Goal: Information Seeking & Learning: Check status

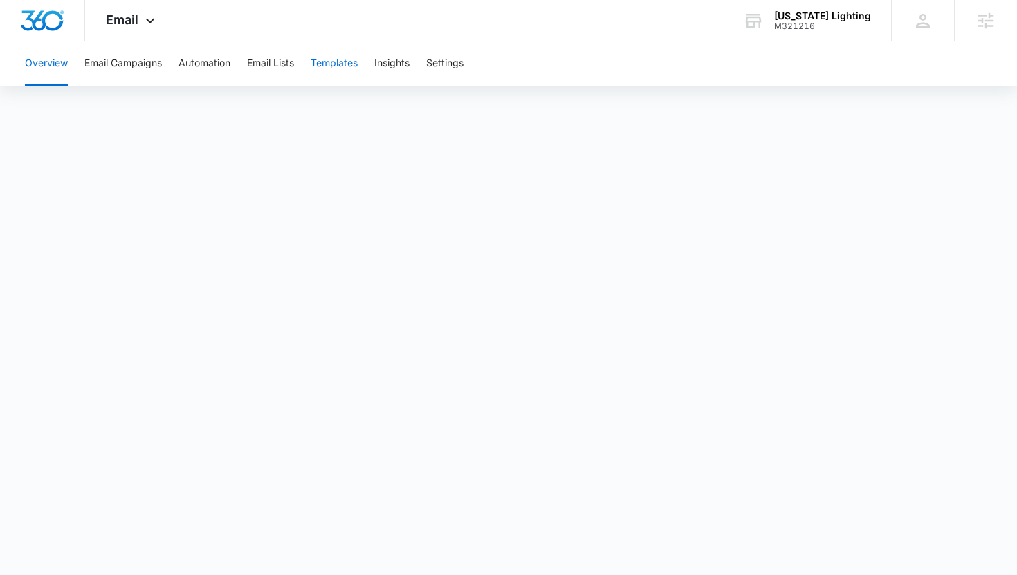
click at [342, 70] on button "Templates" at bounding box center [333, 63] width 47 height 44
click at [134, 63] on button "Email Campaigns" at bounding box center [122, 63] width 77 height 44
click at [351, 63] on button "Templates" at bounding box center [333, 63] width 47 height 44
click at [797, 24] on div "M321216" at bounding box center [822, 26] width 97 height 10
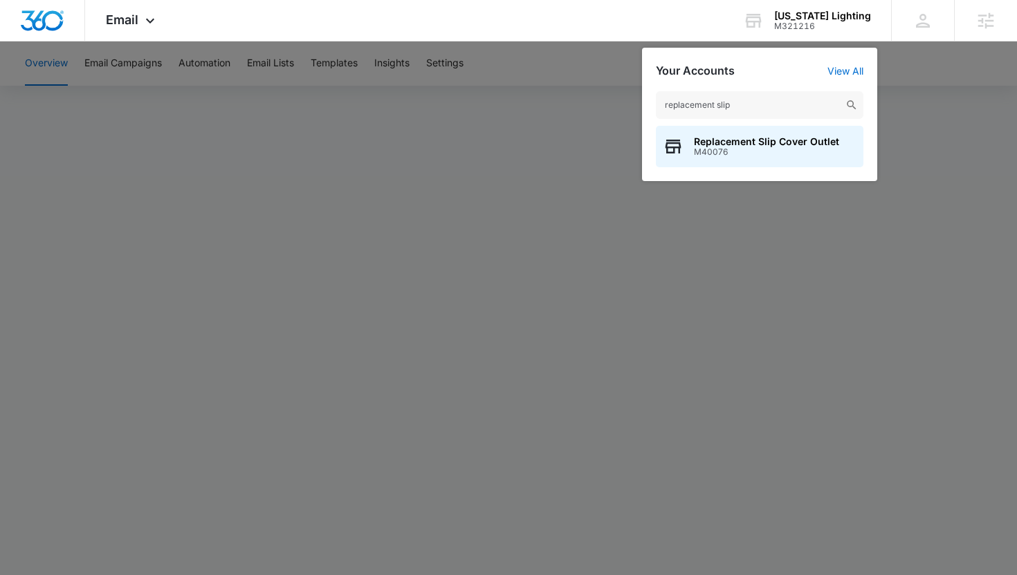
type input "replacement slip"
click at [694, 155] on span "M40076" at bounding box center [766, 152] width 145 height 10
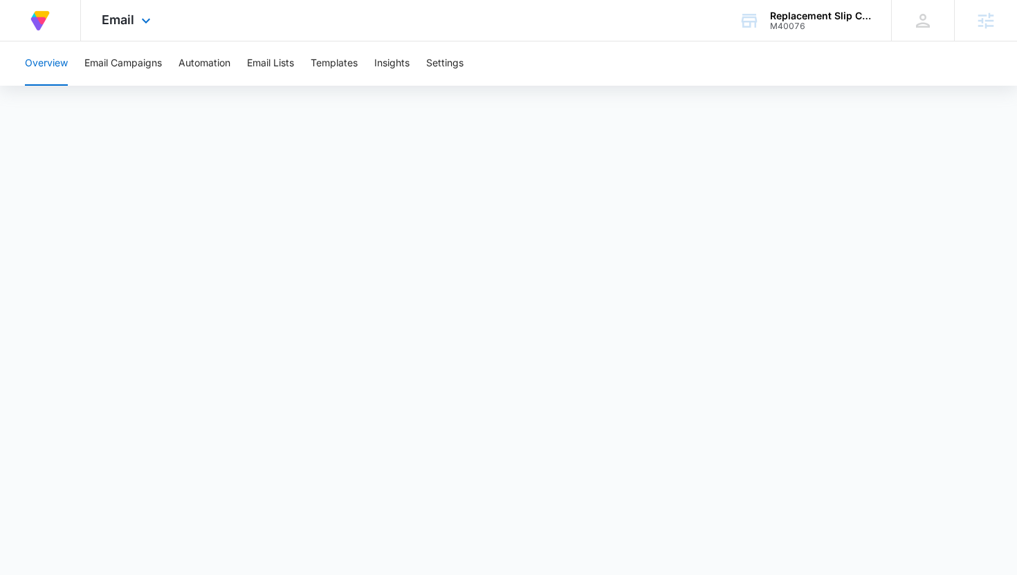
click at [135, 16] on div "Email Apps Reputation Forms CRM Email Social Content Ads Intelligence Files Bra…" at bounding box center [128, 20] width 94 height 41
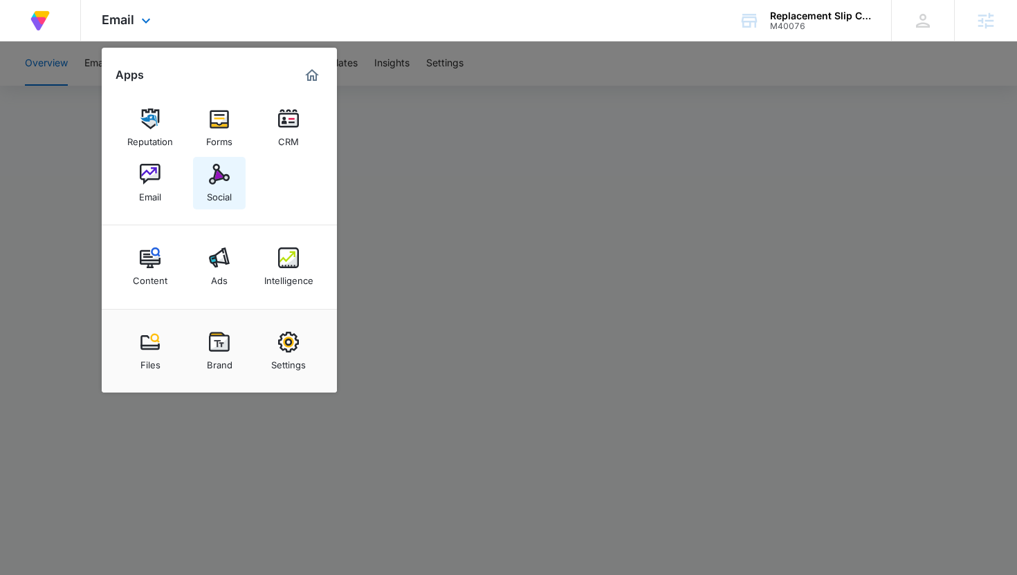
click at [210, 181] on img at bounding box center [219, 174] width 21 height 21
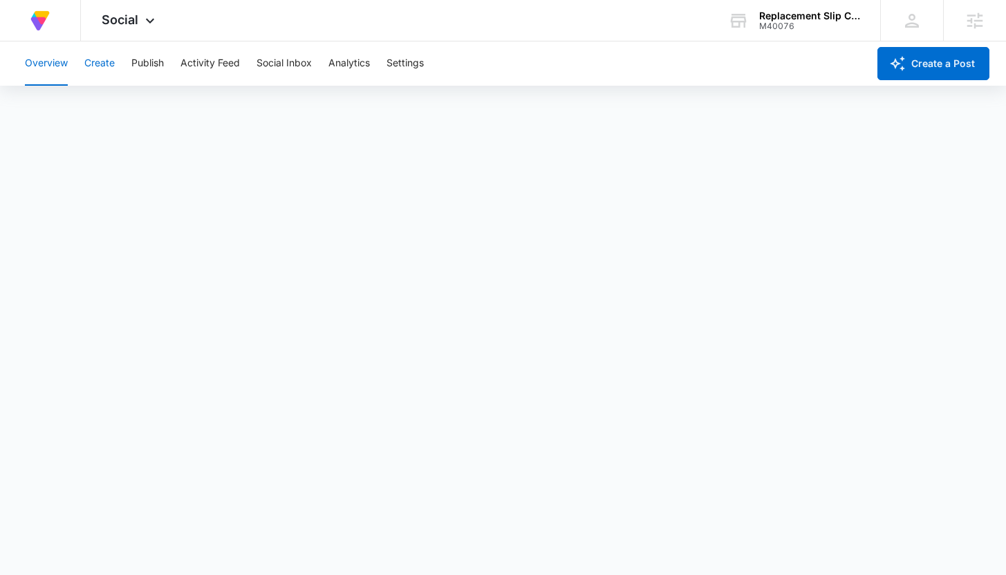
click at [98, 62] on button "Create" at bounding box center [99, 63] width 30 height 44
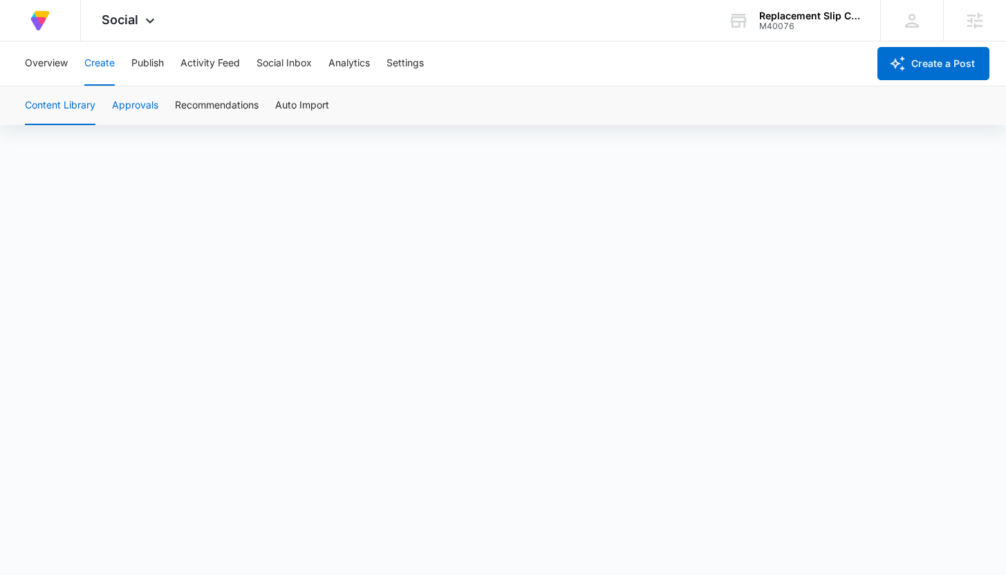
click at [142, 113] on button "Approvals" at bounding box center [135, 105] width 46 height 39
click at [62, 111] on button "Content Library" at bounding box center [60, 105] width 71 height 39
click at [134, 109] on button "Approvals" at bounding box center [135, 105] width 46 height 39
click at [68, 111] on button "Content Library" at bounding box center [60, 105] width 71 height 39
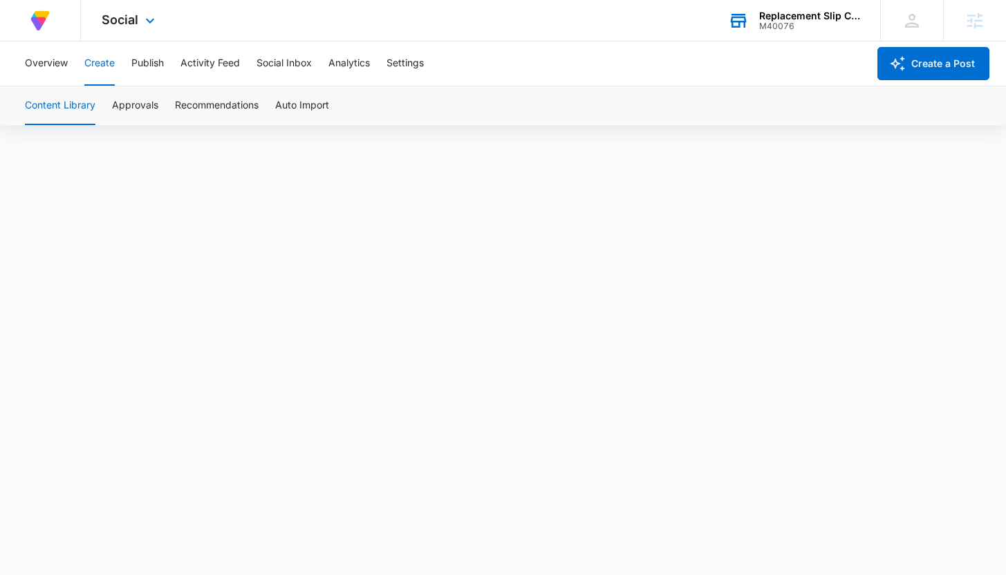
click at [754, 11] on div "Replacement Slip Cover Outlet M40076 Your Accounts View All" at bounding box center [793, 20] width 173 height 41
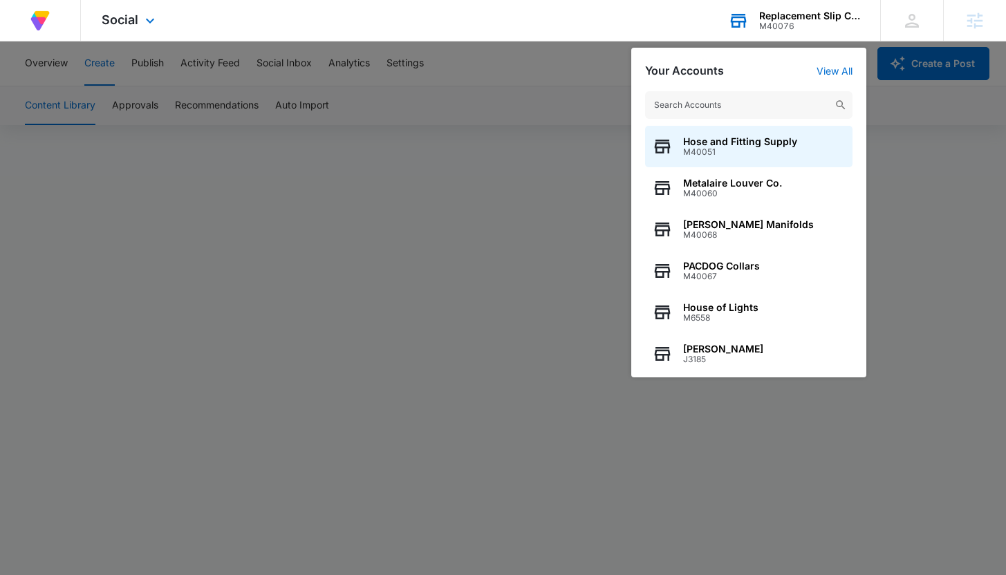
type input "p"
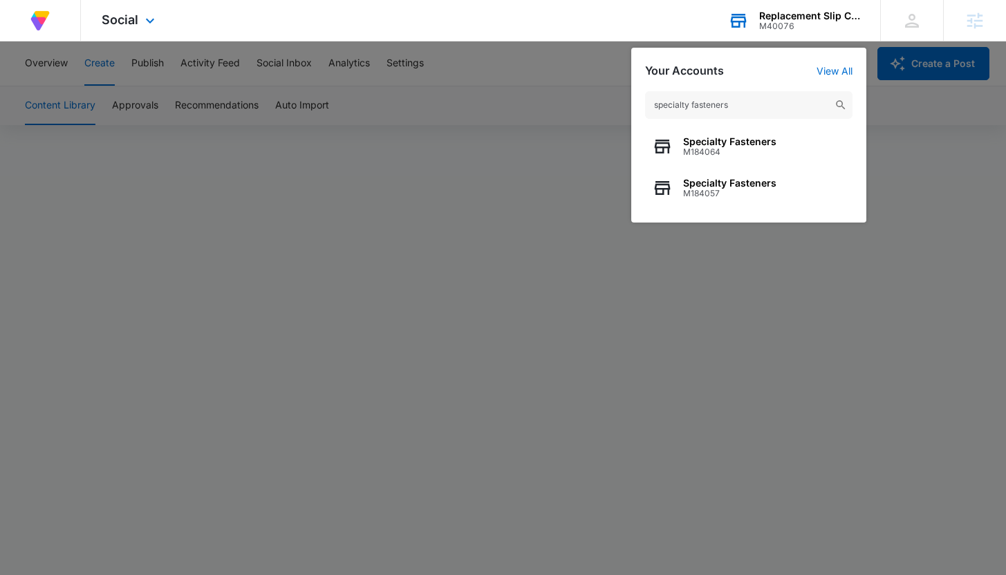
type input "specialty fasteners"
click at [721, 148] on span "M184064" at bounding box center [729, 152] width 93 height 10
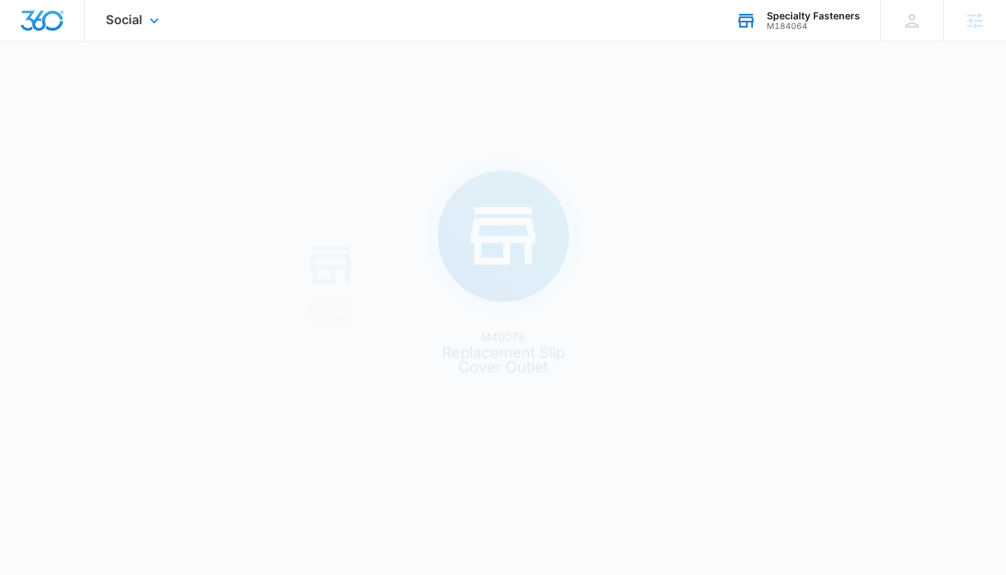
scroll to position [0, 0]
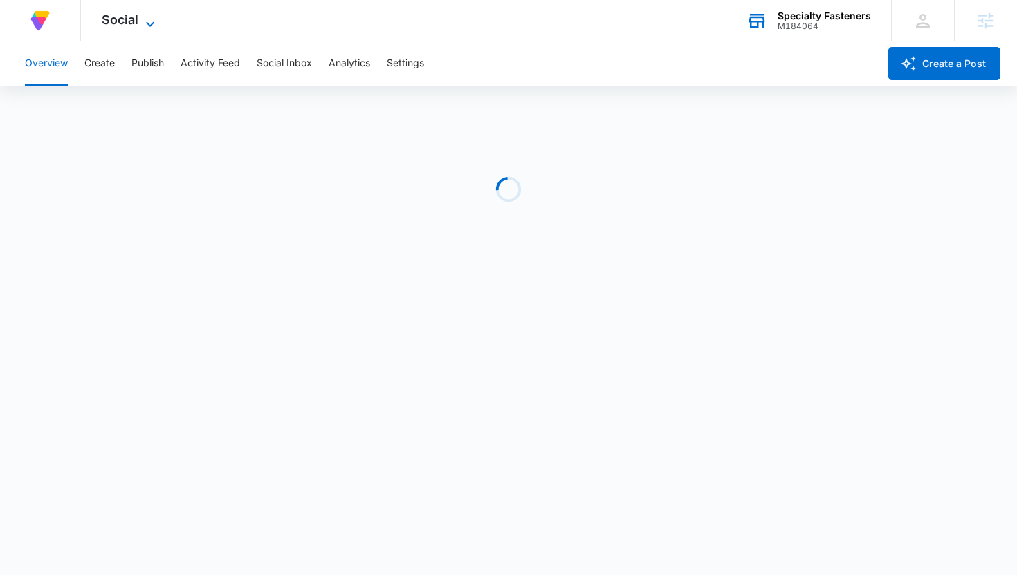
click at [136, 26] on span "Social" at bounding box center [120, 19] width 37 height 15
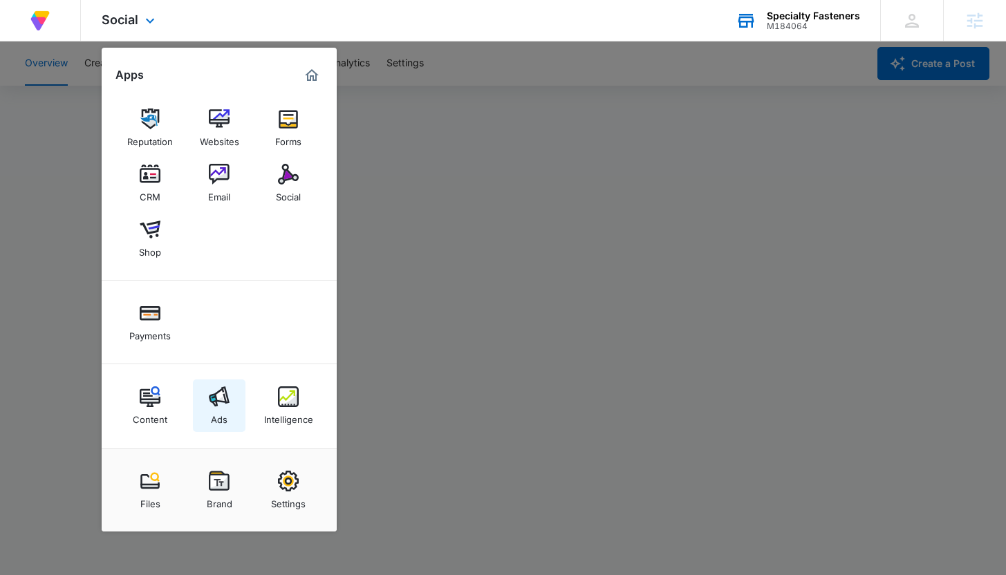
click at [212, 403] on img at bounding box center [219, 397] width 21 height 21
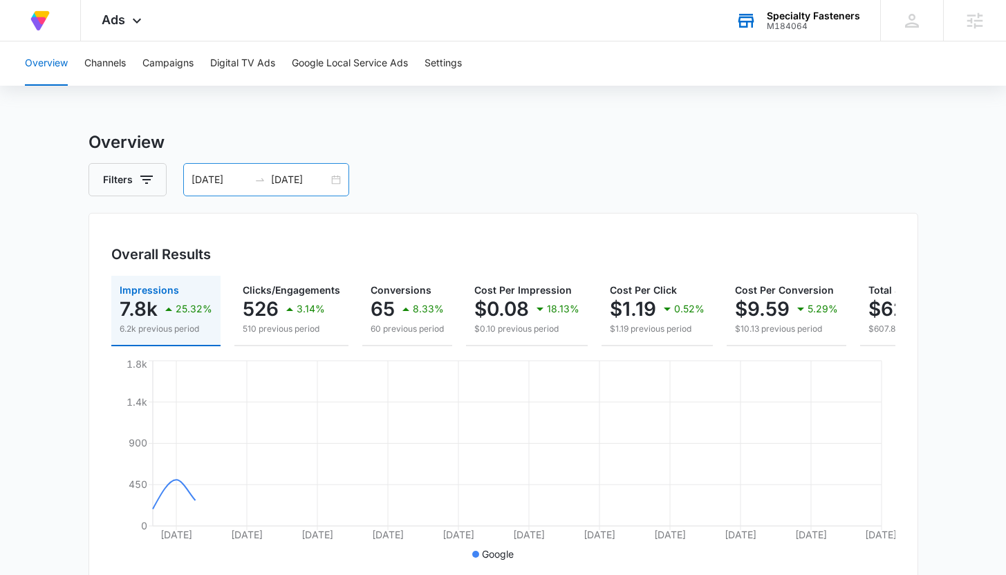
click at [223, 189] on div "[DATE] [DATE]" at bounding box center [266, 179] width 166 height 33
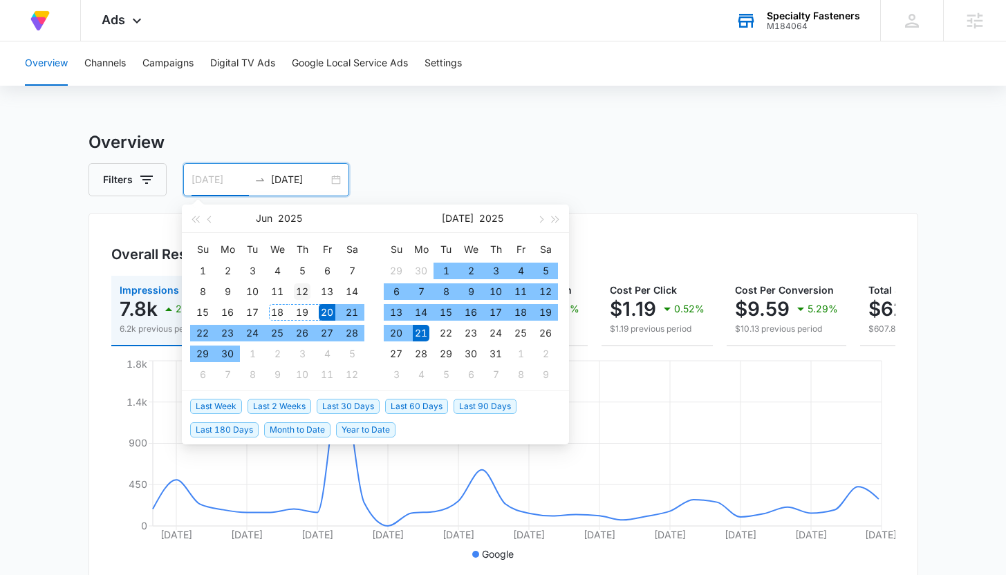
type input "[DATE]"
click at [303, 288] on div "12" at bounding box center [302, 292] width 17 height 17
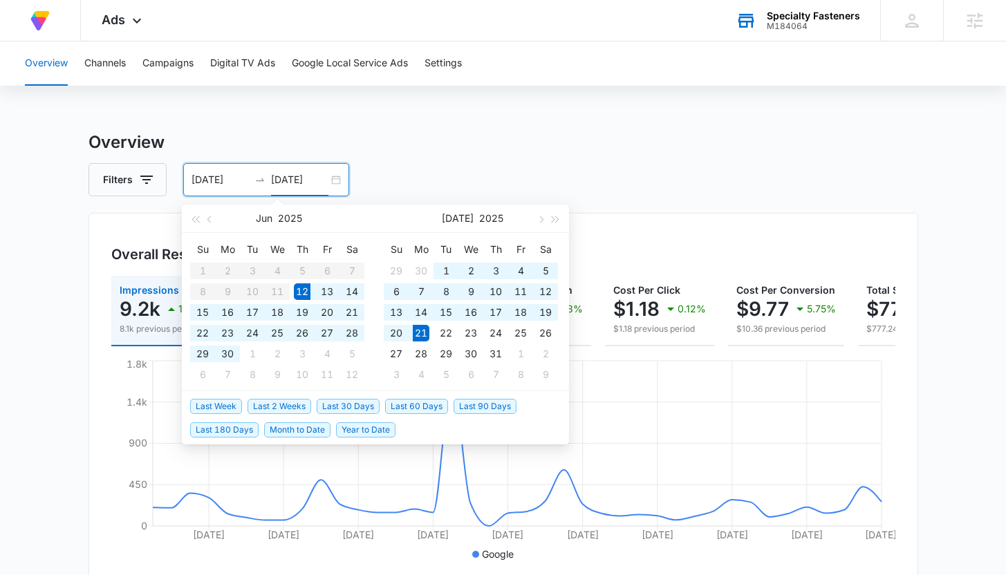
click at [315, 183] on input "07/21/2025" at bounding box center [299, 179] width 57 height 15
click at [541, 219] on span "button" at bounding box center [540, 219] width 7 height 7
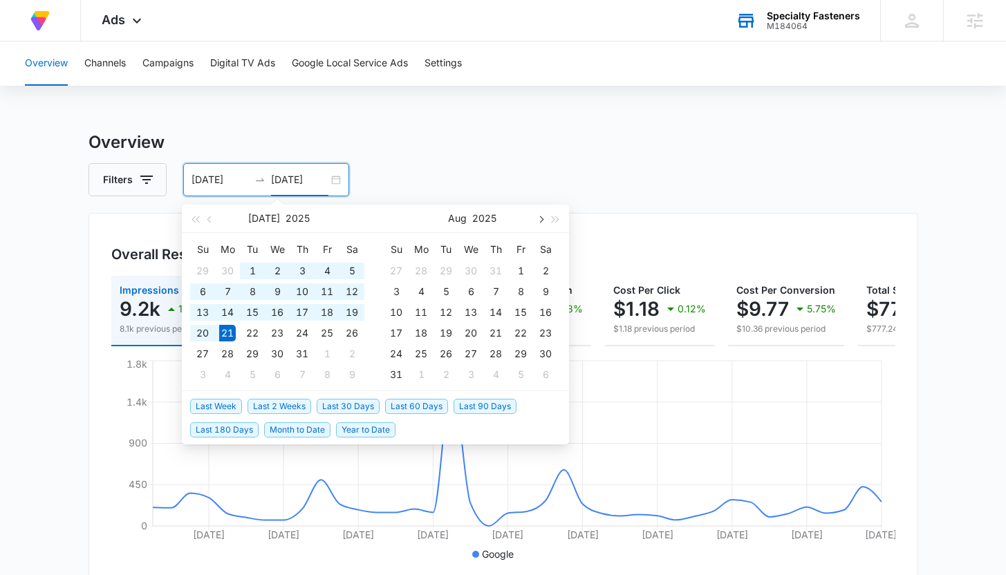
click at [541, 219] on span "button" at bounding box center [540, 219] width 7 height 7
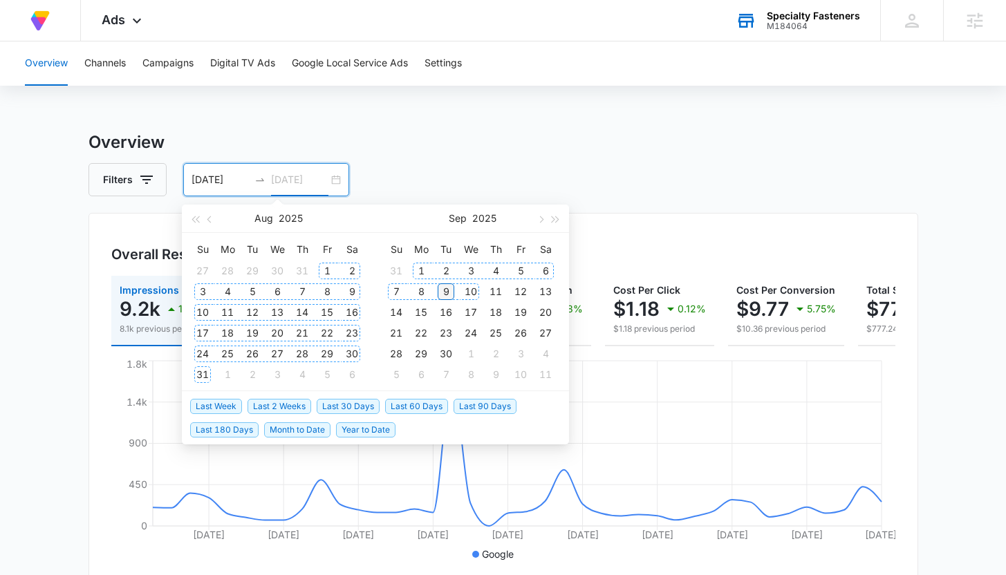
type input "09/09/2025"
click at [448, 289] on div "9" at bounding box center [446, 292] width 17 height 17
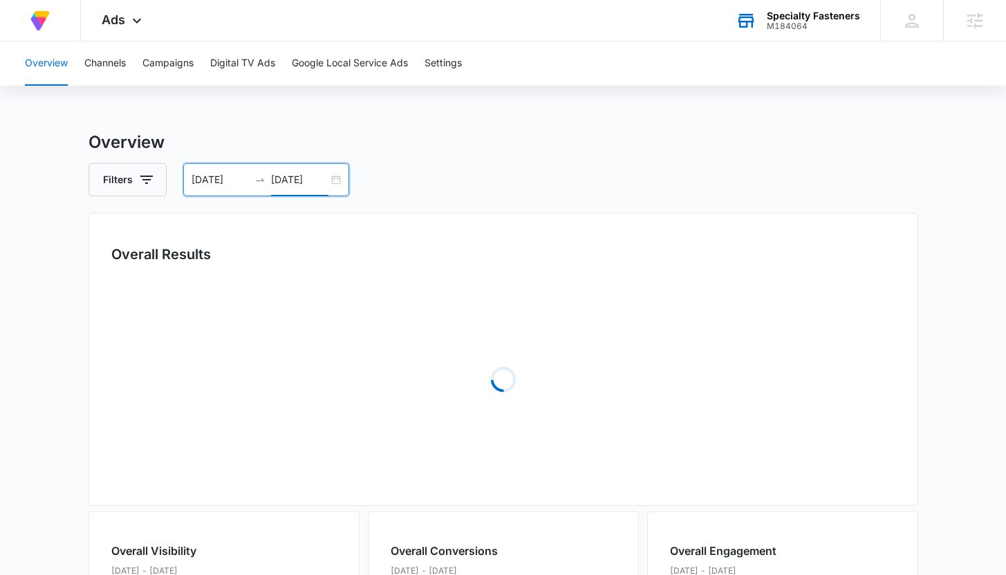
click at [456, 163] on div "Overview Filters 06/12/2025 09/09/2025 Overall Results Loading Overall Visibili…" at bounding box center [504, 585] width 830 height 911
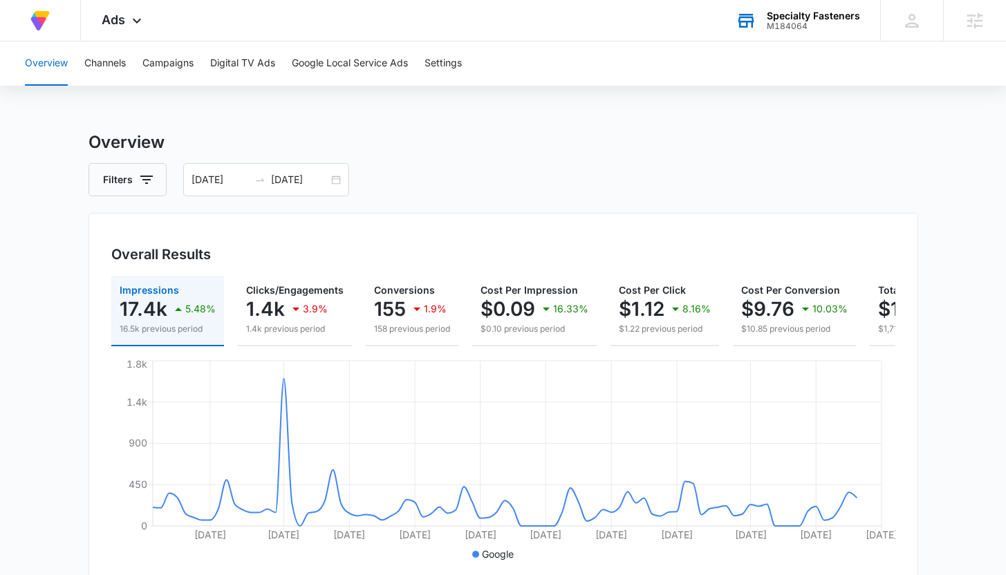
scroll to position [0, 135]
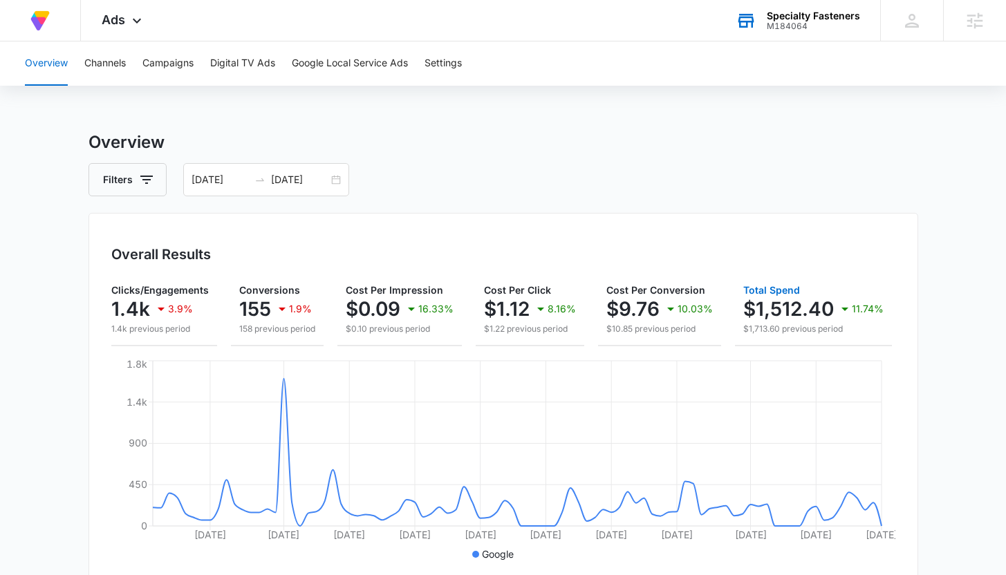
drag, startPoint x: 736, startPoint y: 308, endPoint x: 809, endPoint y: 307, distance: 73.3
click at [809, 307] on button "Total Spend $1,512.40 11.74% $1,713.60 previous period" at bounding box center [813, 311] width 157 height 71
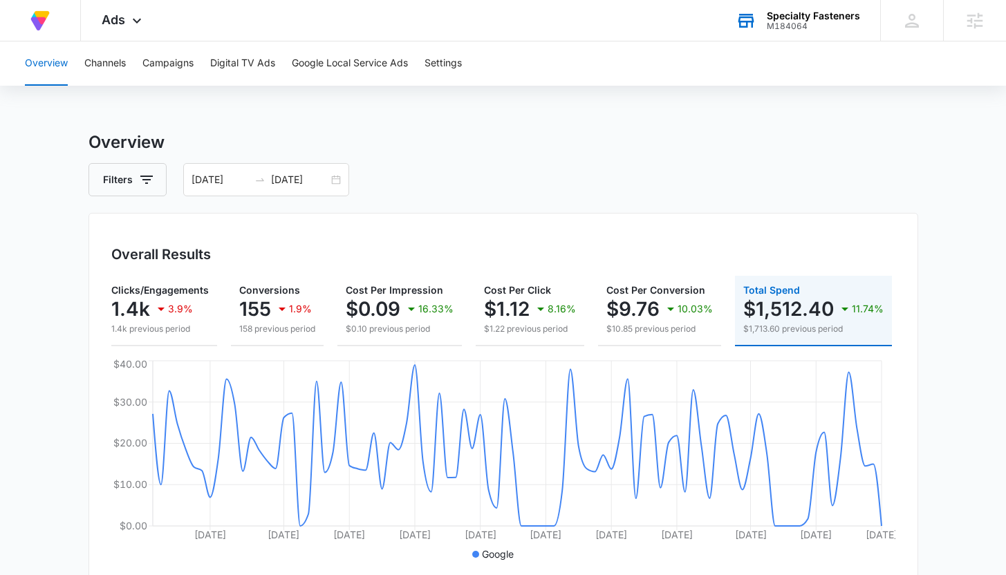
click at [834, 23] on div "M184064" at bounding box center [813, 26] width 93 height 10
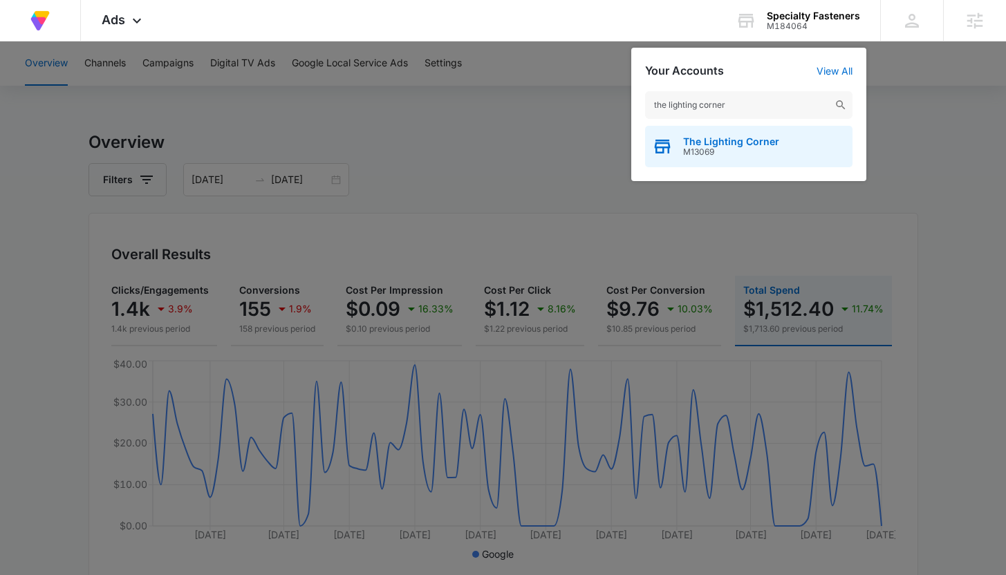
type input "the lighting corner"
click at [704, 155] on span "M13069" at bounding box center [731, 152] width 96 height 10
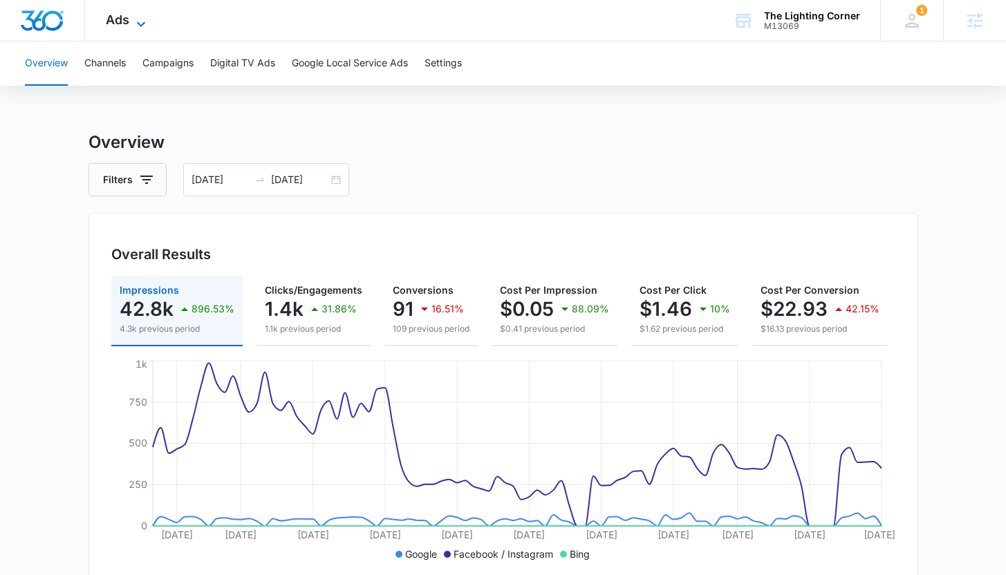
click at [142, 24] on icon at bounding box center [141, 24] width 17 height 17
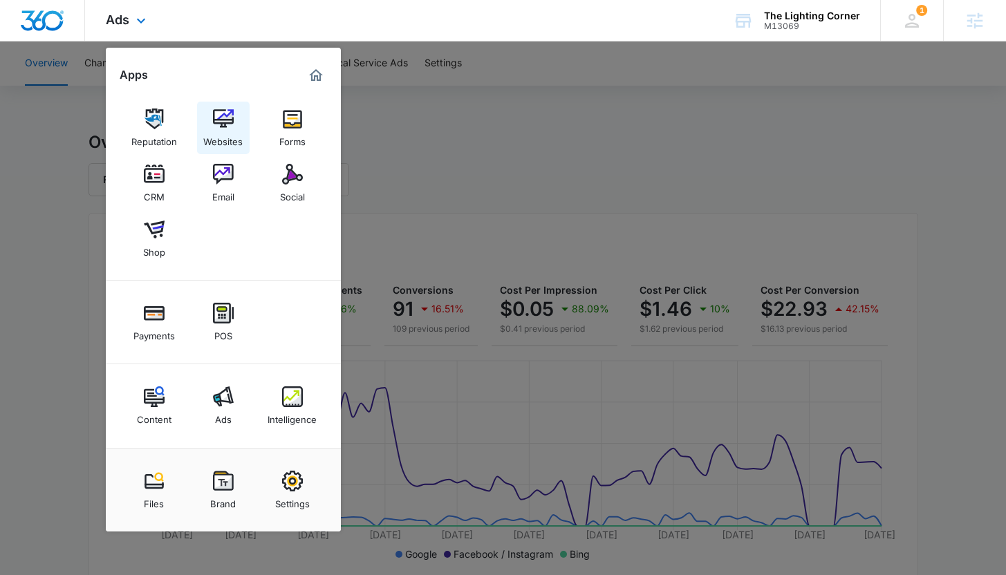
click at [213, 114] on img at bounding box center [223, 119] width 21 height 21
